Goal: Task Accomplishment & Management: Use online tool/utility

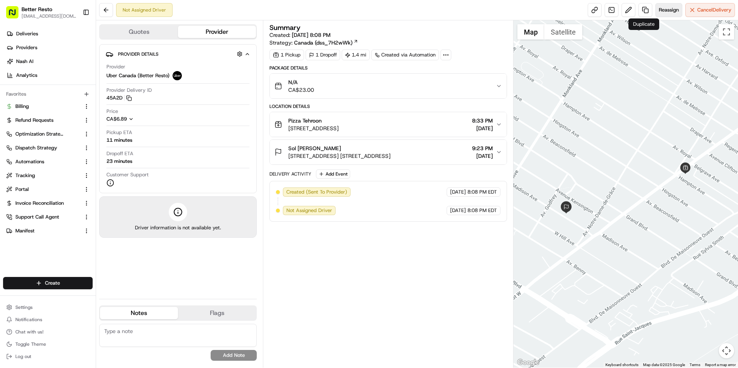
click at [672, 12] on span "Reassign" at bounding box center [669, 10] width 20 height 7
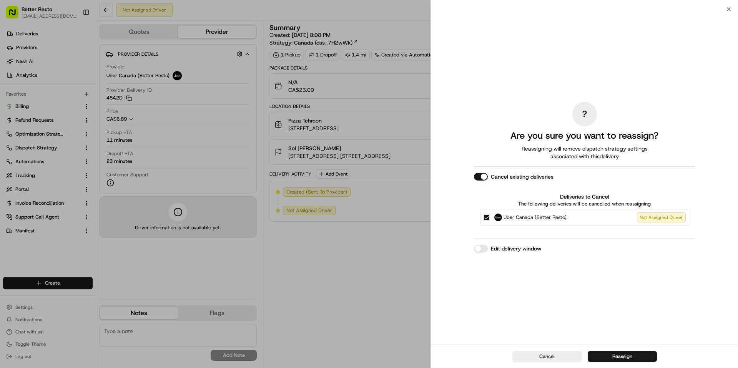
click at [483, 248] on button "Edit delivery window" at bounding box center [481, 249] width 14 height 8
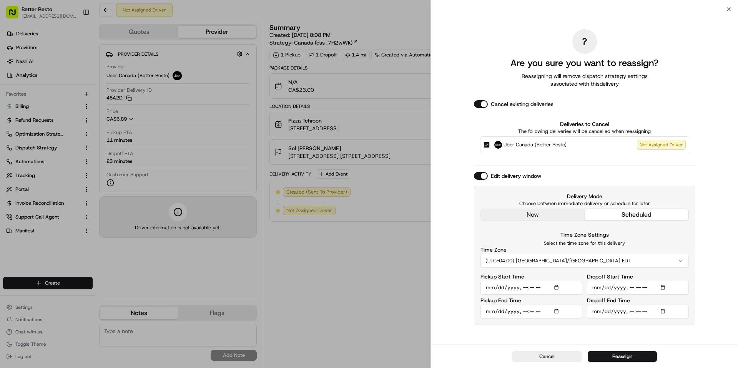
click at [534, 213] on div "? Are you sure you want to reassign? Reassigning will remove dispatch strategy …" at bounding box center [584, 177] width 221 height 332
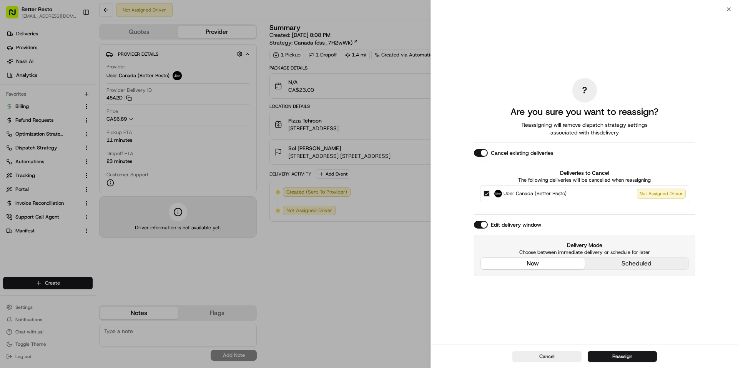
click at [594, 350] on div "Cancel Reassign" at bounding box center [584, 356] width 307 height 23
click at [593, 354] on button "Reassign" at bounding box center [622, 356] width 69 height 11
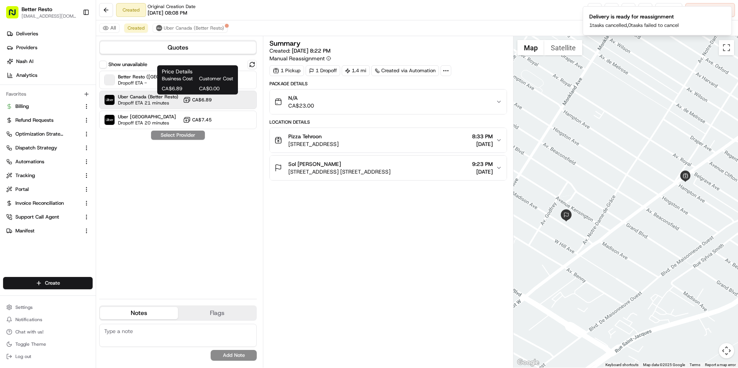
click at [197, 98] on span "CA$6.89" at bounding box center [202, 100] width 20 height 6
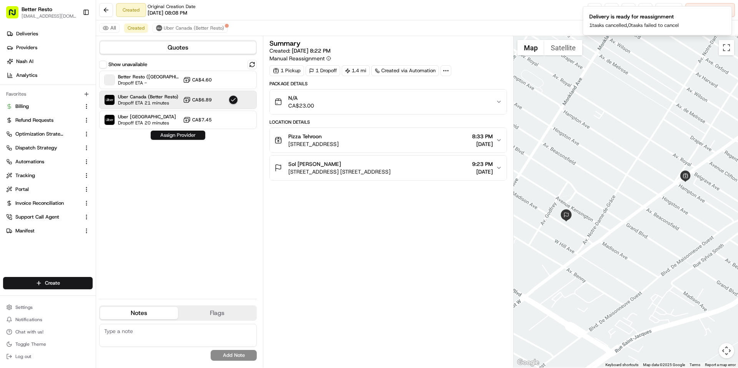
click at [184, 138] on button "Assign Provider" at bounding box center [178, 135] width 55 height 9
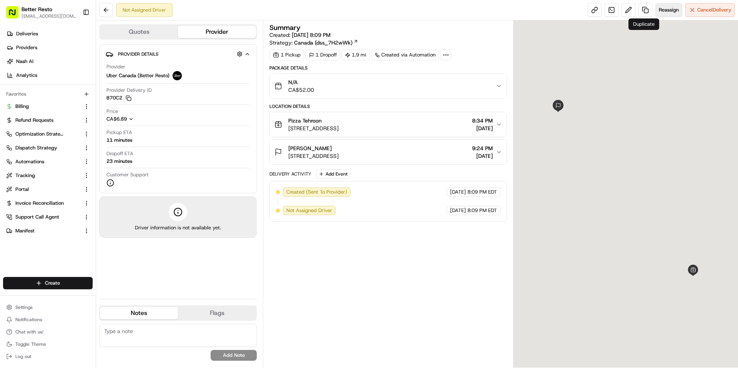
click at [655, 12] on button "Reassign" at bounding box center [668, 10] width 27 height 14
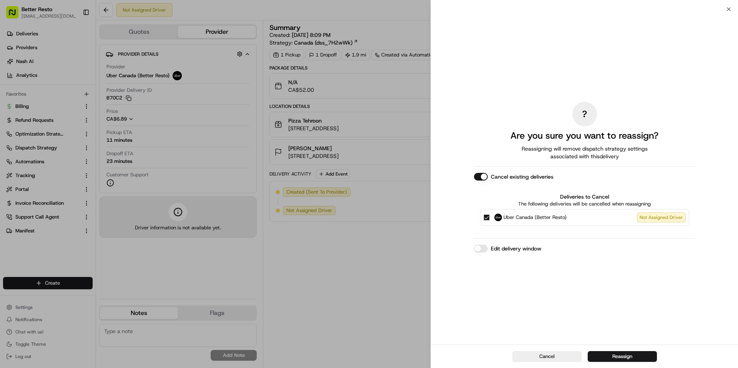
click at [477, 245] on button "Edit delivery window" at bounding box center [481, 249] width 14 height 8
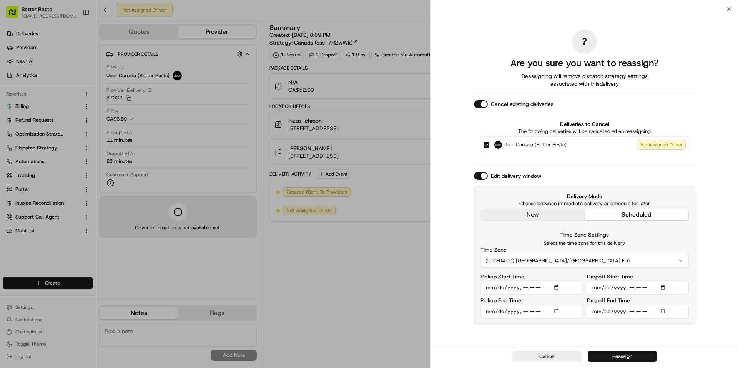
click at [537, 213] on div "? Are you sure you want to reassign? Reassigning will remove dispatch strategy …" at bounding box center [584, 177] width 221 height 332
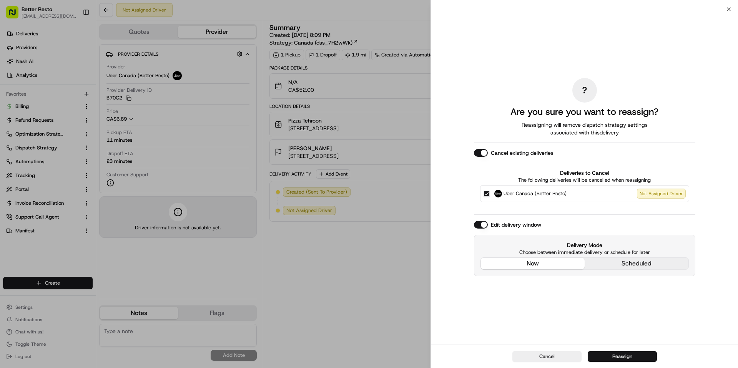
click at [603, 352] on button "Reassign" at bounding box center [622, 356] width 69 height 11
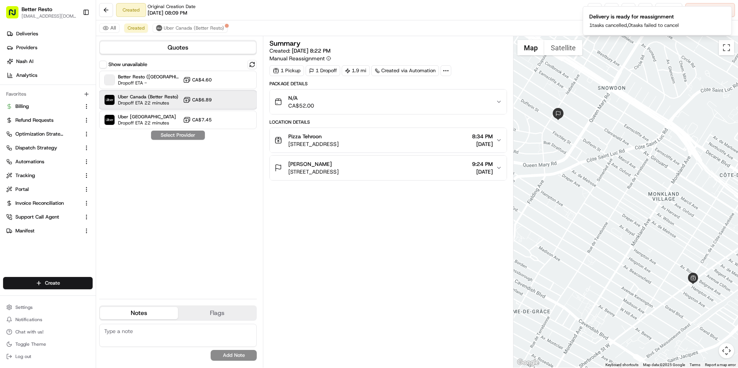
click at [177, 101] on div "Uber Canada (Better Resto) Dropoff ETA 22 minutes CA$6.89" at bounding box center [178, 100] width 158 height 18
click at [179, 135] on button "Assign Provider" at bounding box center [178, 135] width 55 height 9
